Goal: Information Seeking & Learning: Learn about a topic

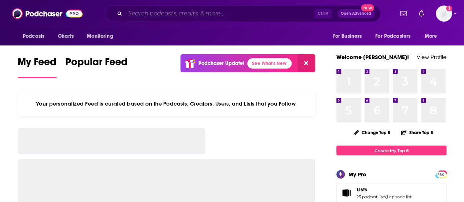
click at [164, 15] on input "Search podcasts, credits, & more..." at bounding box center [219, 14] width 189 height 12
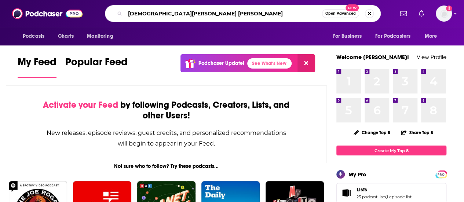
type input "[DEMOGRAPHIC_DATA][PERSON_NAME] [PERSON_NAME]"
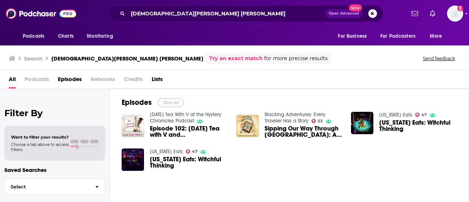
click at [160, 102] on button "View All" at bounding box center [171, 102] width 26 height 9
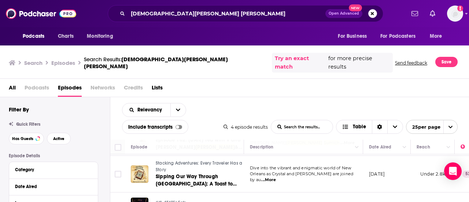
scroll to position [44, 0]
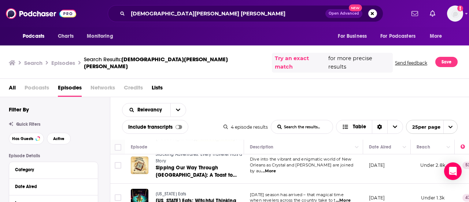
click at [276, 168] on span "...More" at bounding box center [268, 171] width 15 height 6
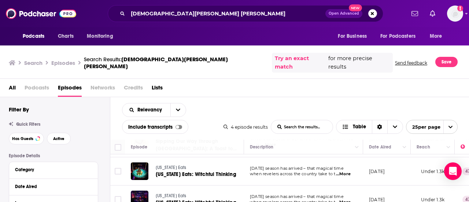
scroll to position [76, 0]
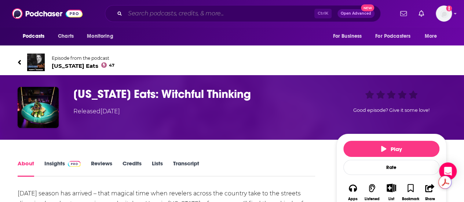
click at [185, 16] on input "Search podcasts, credits, & more..." at bounding box center [219, 14] width 189 height 12
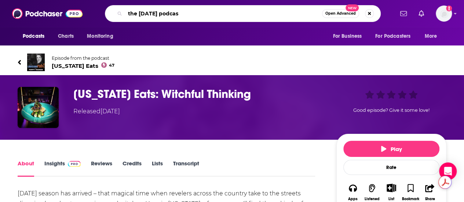
type input "the [DATE] podcast"
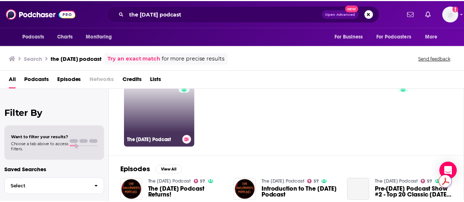
scroll to position [35, 0]
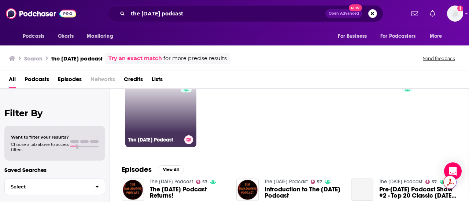
click at [155, 125] on link "57 The [DATE] Podcast" at bounding box center [160, 111] width 71 height 71
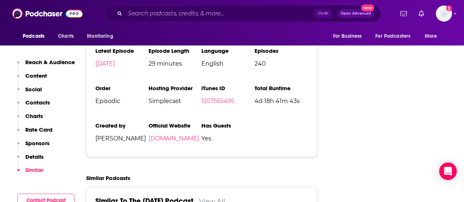
scroll to position [1065, 0]
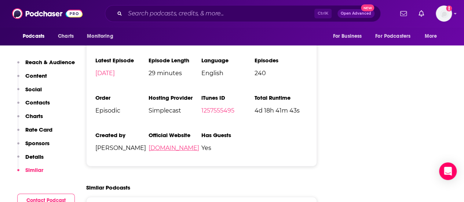
click at [157, 144] on link "[DOMAIN_NAME]" at bounding box center [173, 147] width 51 height 7
